Goal: Task Accomplishment & Management: Use online tool/utility

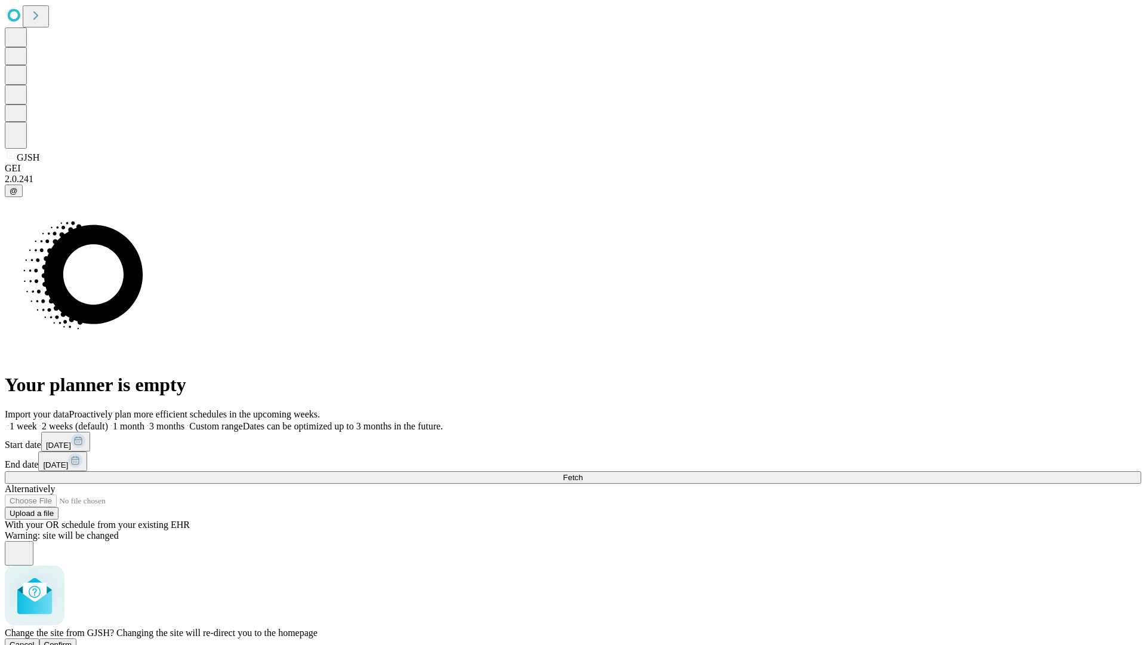
click at [72, 640] on span "Confirm" at bounding box center [58, 644] width 28 height 9
click at [144, 421] on label "1 month" at bounding box center [126, 426] width 36 height 10
click at [583, 473] on span "Fetch" at bounding box center [573, 477] width 20 height 9
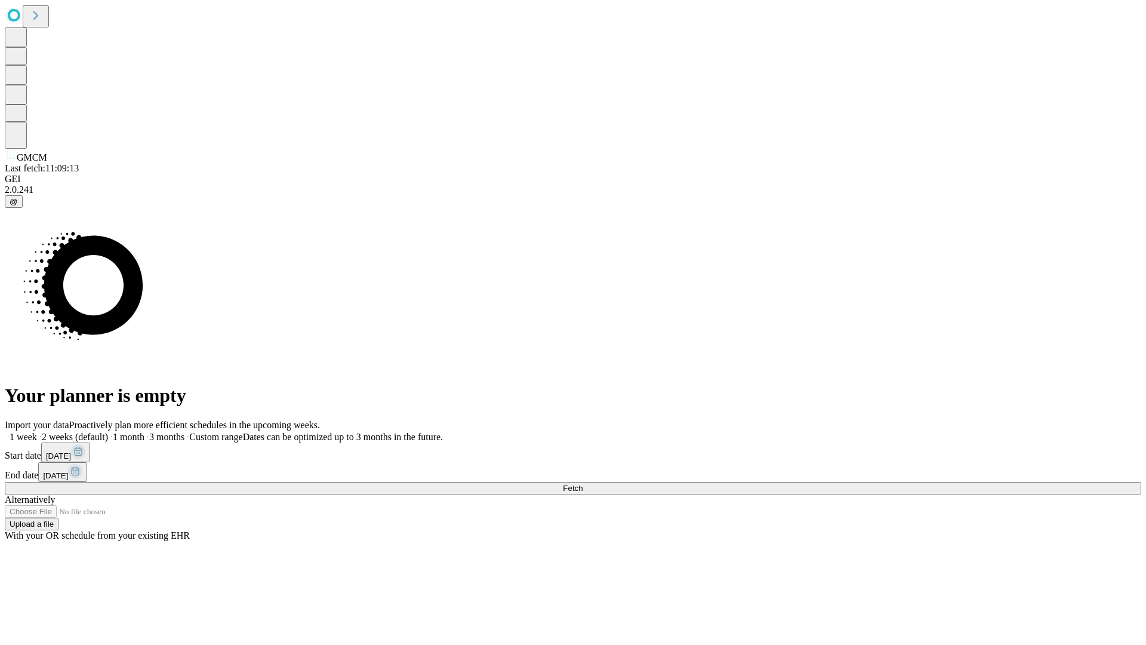
click at [144, 432] on label "1 month" at bounding box center [126, 437] width 36 height 10
click at [583, 483] on span "Fetch" at bounding box center [573, 487] width 20 height 9
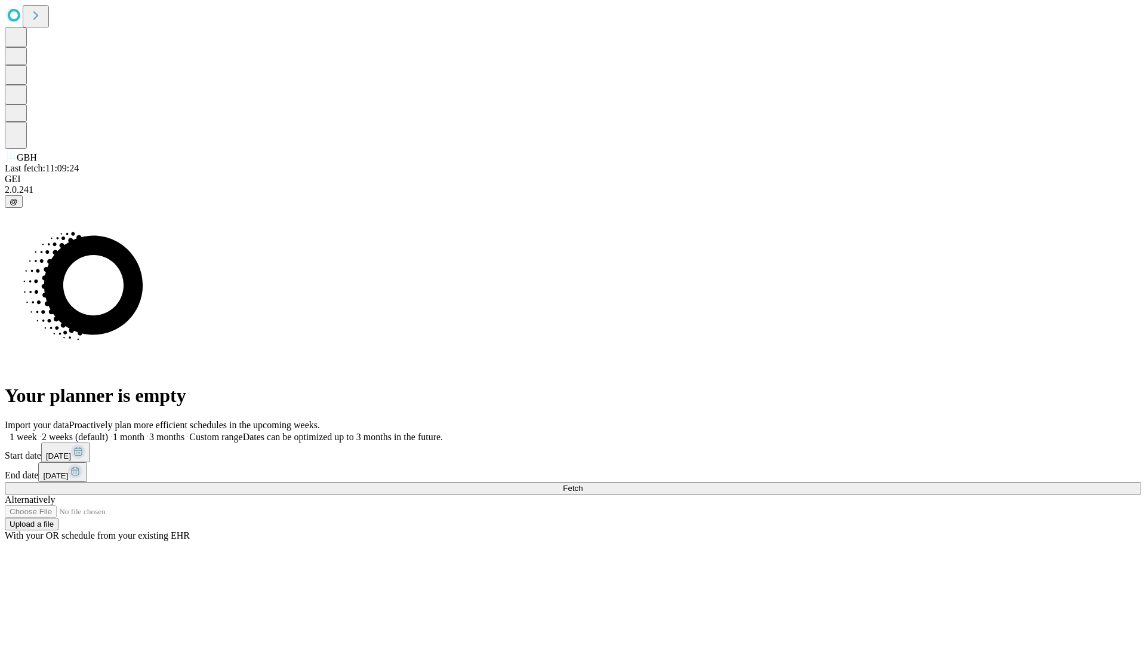
click at [583, 483] on span "Fetch" at bounding box center [573, 487] width 20 height 9
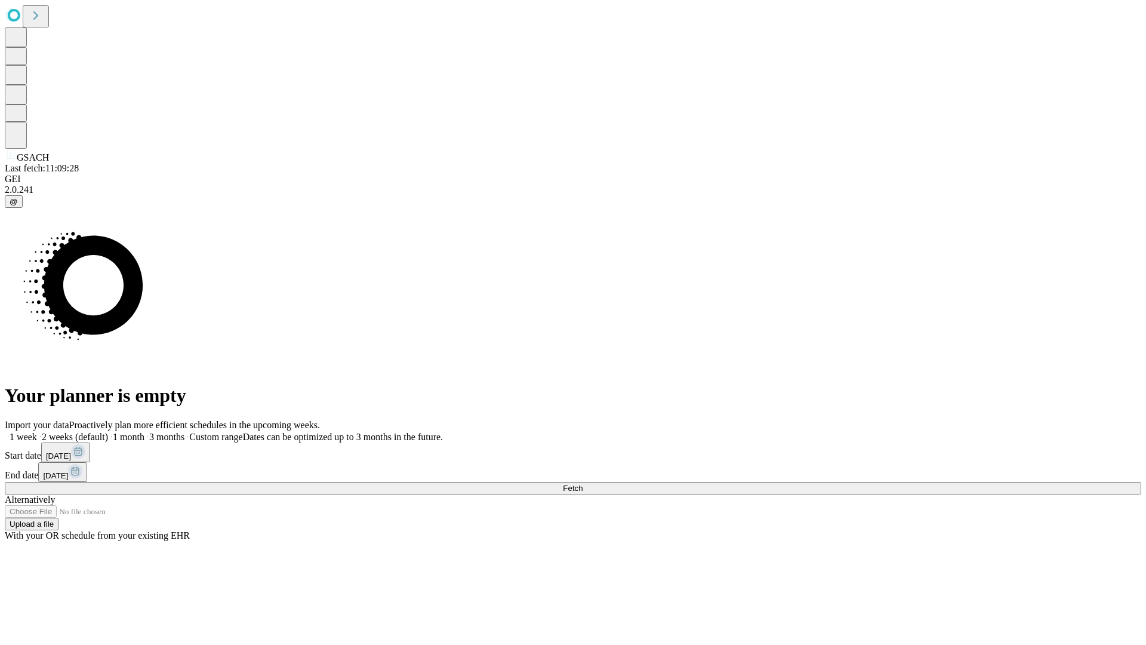
click at [583, 483] on span "Fetch" at bounding box center [573, 487] width 20 height 9
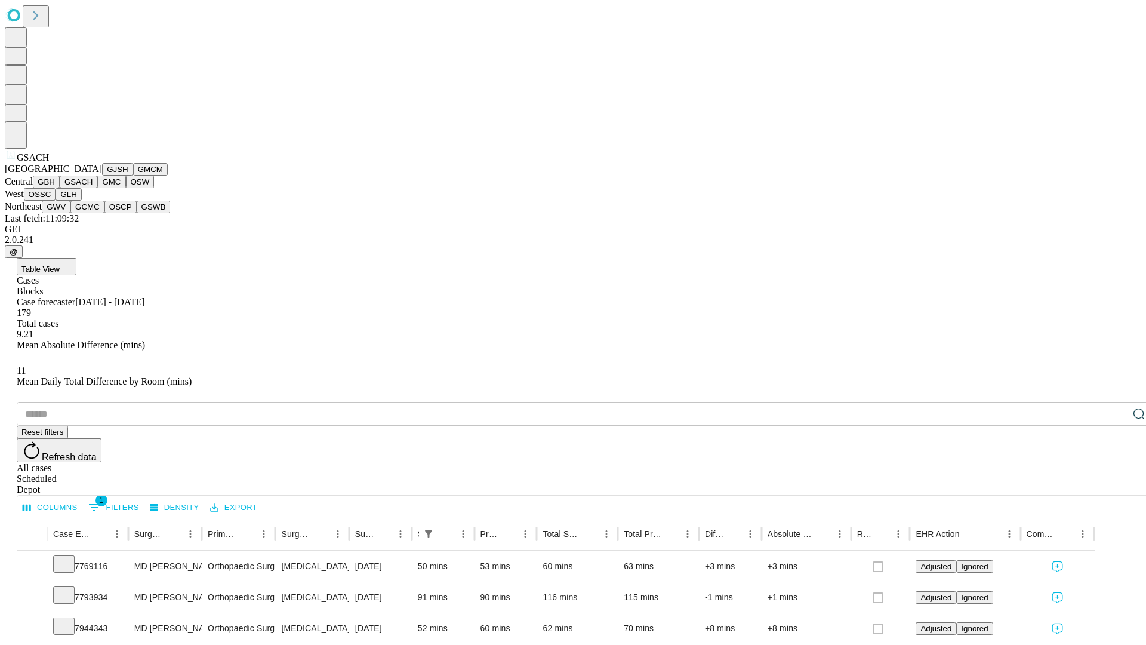
click at [97, 188] on button "GMC" at bounding box center [111, 181] width 28 height 13
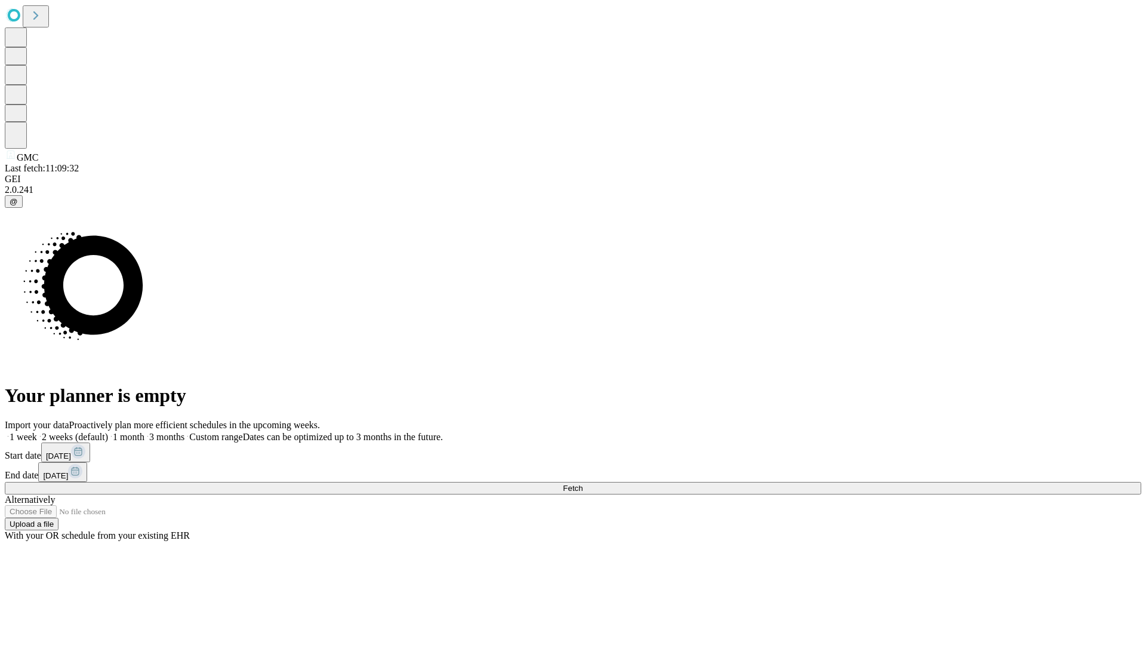
click at [144, 432] on label "1 month" at bounding box center [126, 437] width 36 height 10
click at [583, 483] on span "Fetch" at bounding box center [573, 487] width 20 height 9
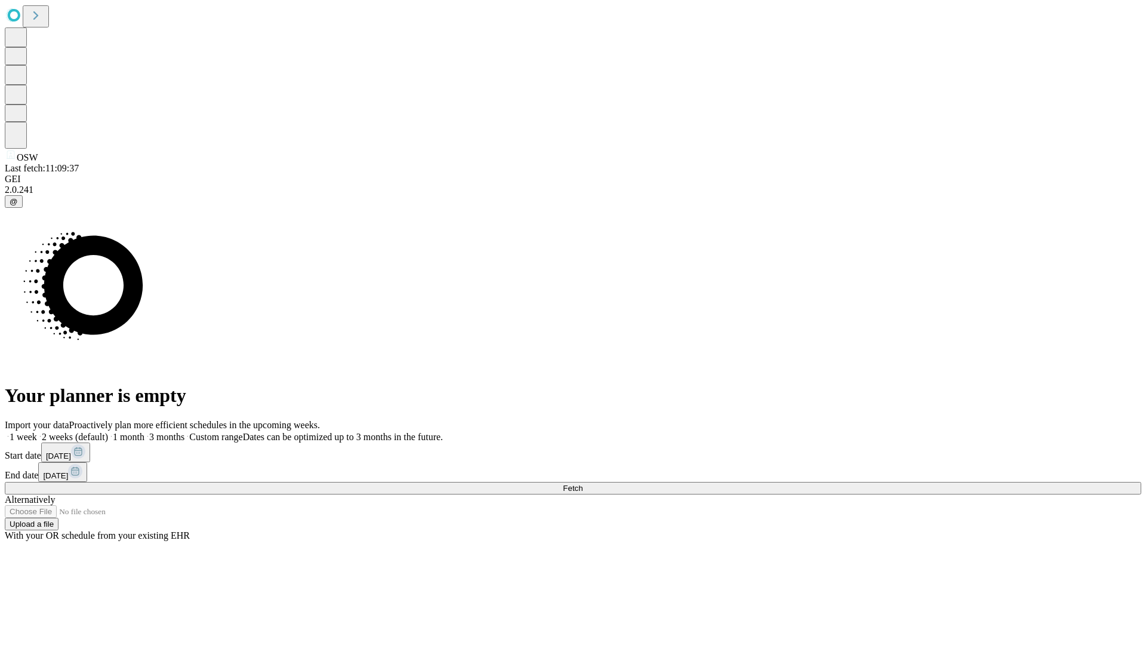
click at [144, 432] on label "1 month" at bounding box center [126, 437] width 36 height 10
click at [583, 483] on span "Fetch" at bounding box center [573, 487] width 20 height 9
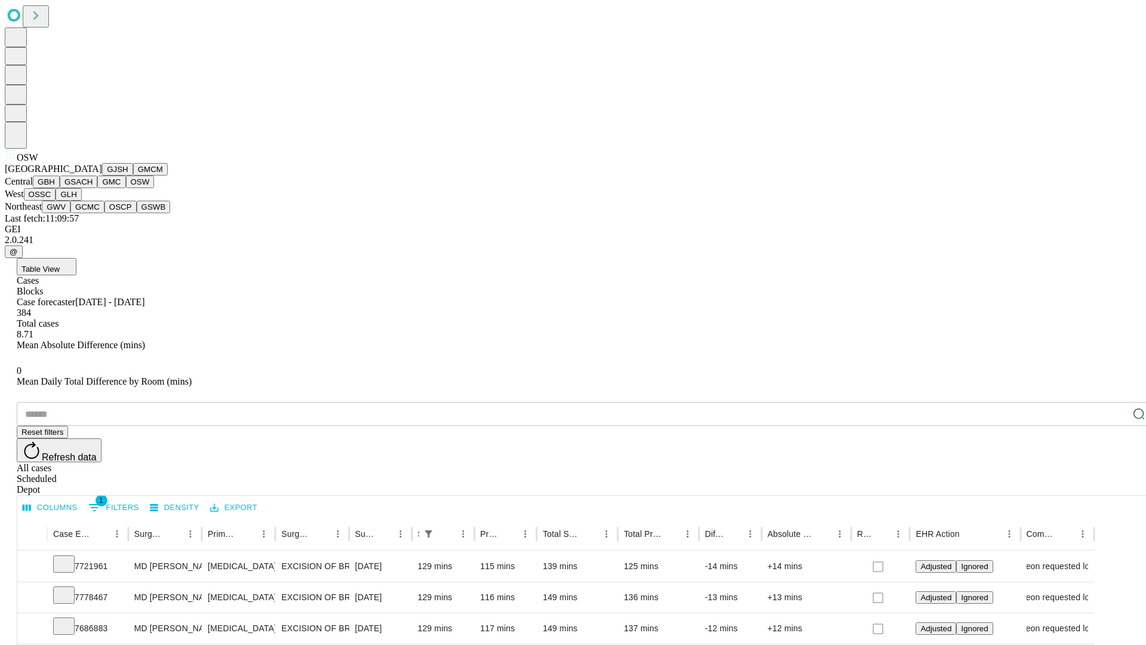
click at [56, 201] on button "OSSC" at bounding box center [40, 194] width 32 height 13
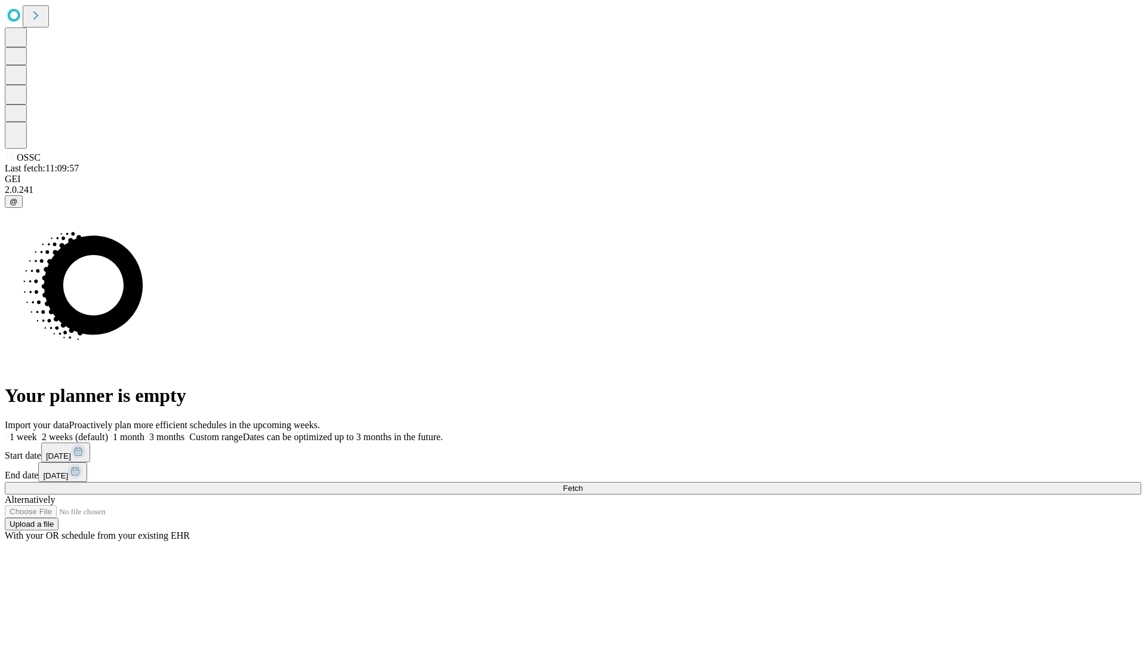
click at [144, 432] on label "1 month" at bounding box center [126, 437] width 36 height 10
click at [583, 483] on span "Fetch" at bounding box center [573, 487] width 20 height 9
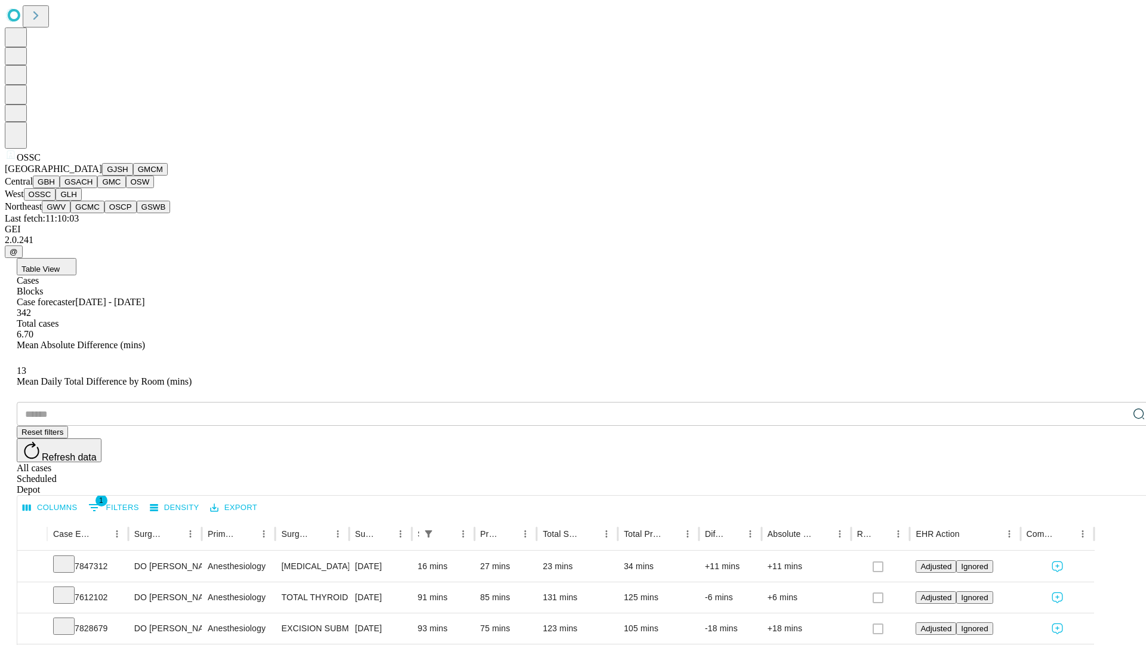
click at [81, 201] on button "GLH" at bounding box center [69, 194] width 26 height 13
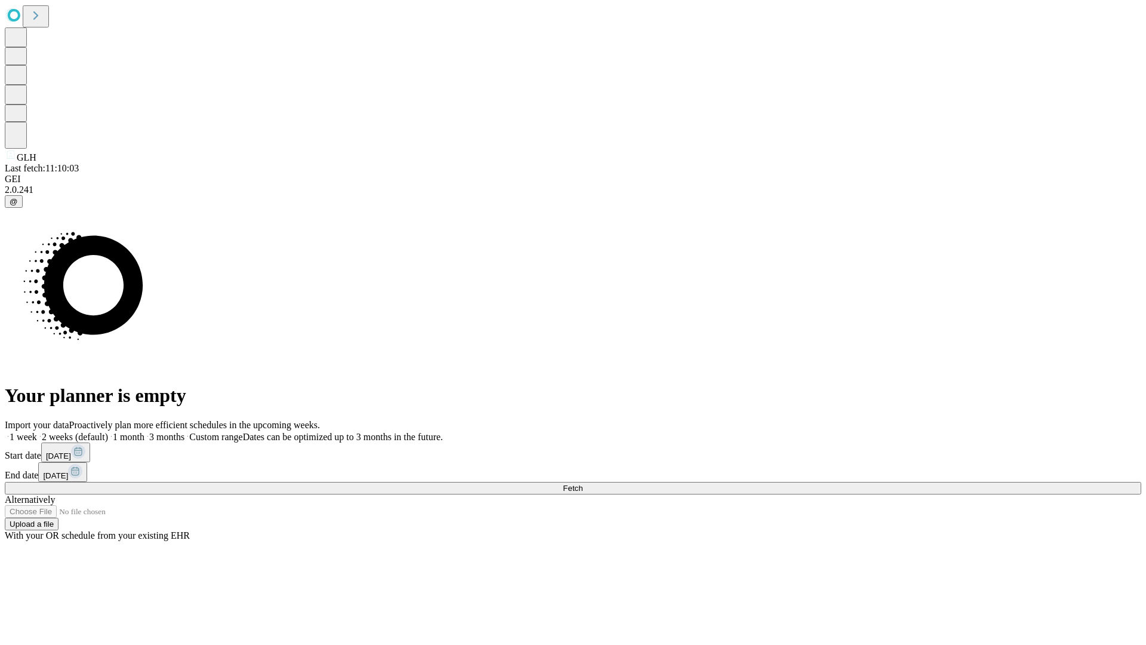
click at [144, 432] on label "1 month" at bounding box center [126, 437] width 36 height 10
click at [583, 483] on span "Fetch" at bounding box center [573, 487] width 20 height 9
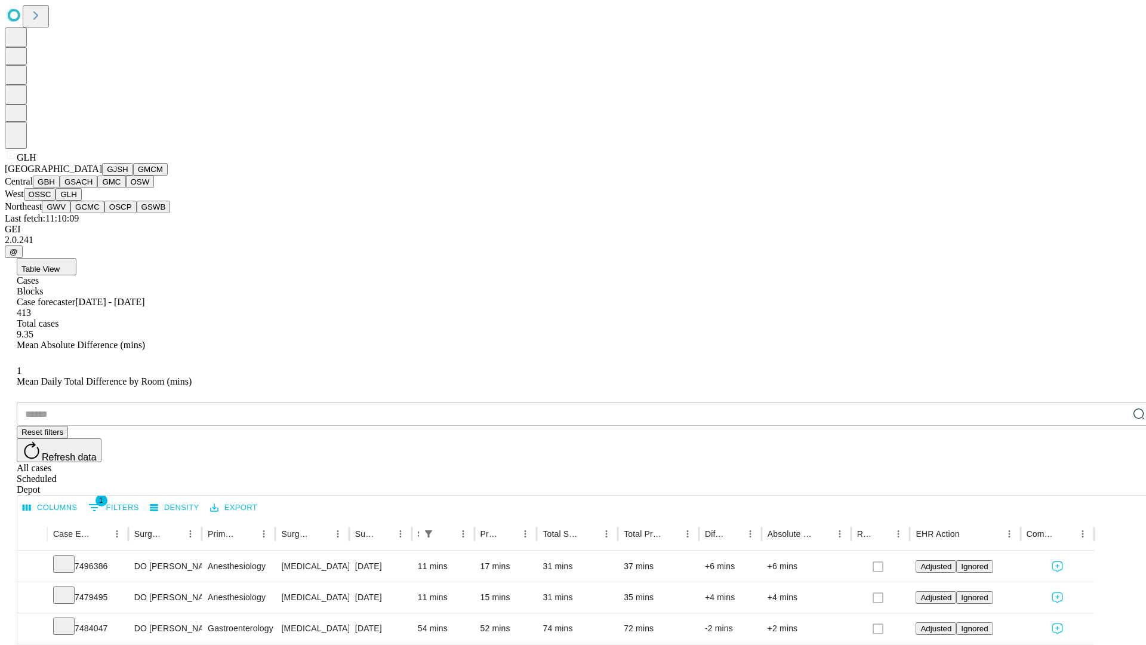
click at [70, 213] on button "GWV" at bounding box center [56, 207] width 29 height 13
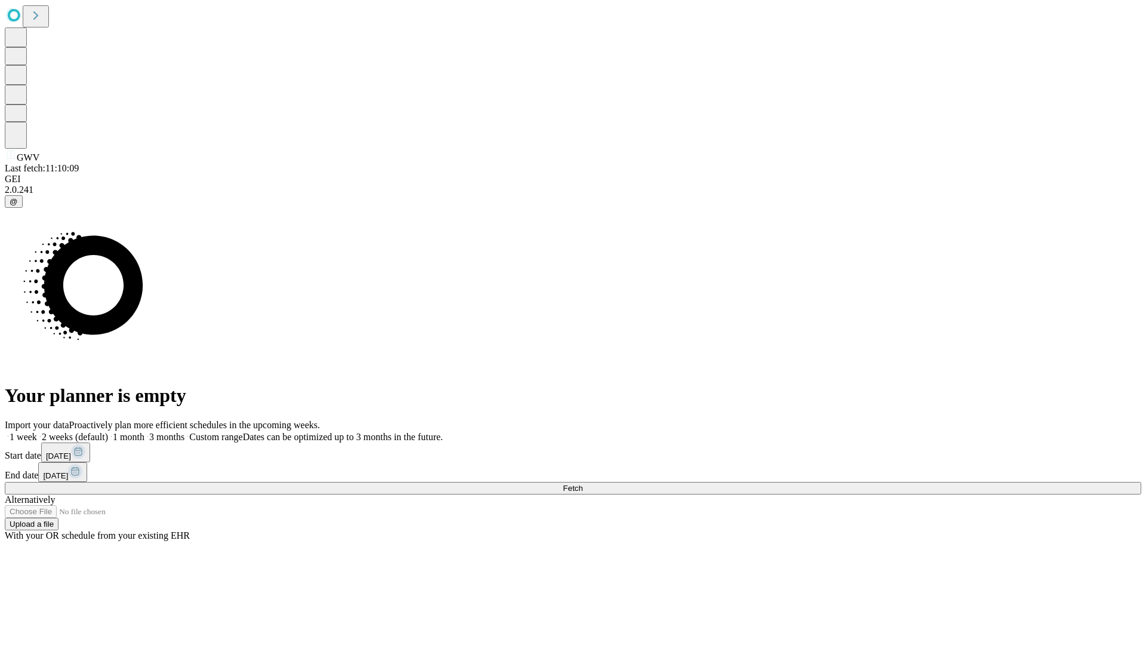
click at [144, 432] on label "1 month" at bounding box center [126, 437] width 36 height 10
click at [583, 483] on span "Fetch" at bounding box center [573, 487] width 20 height 9
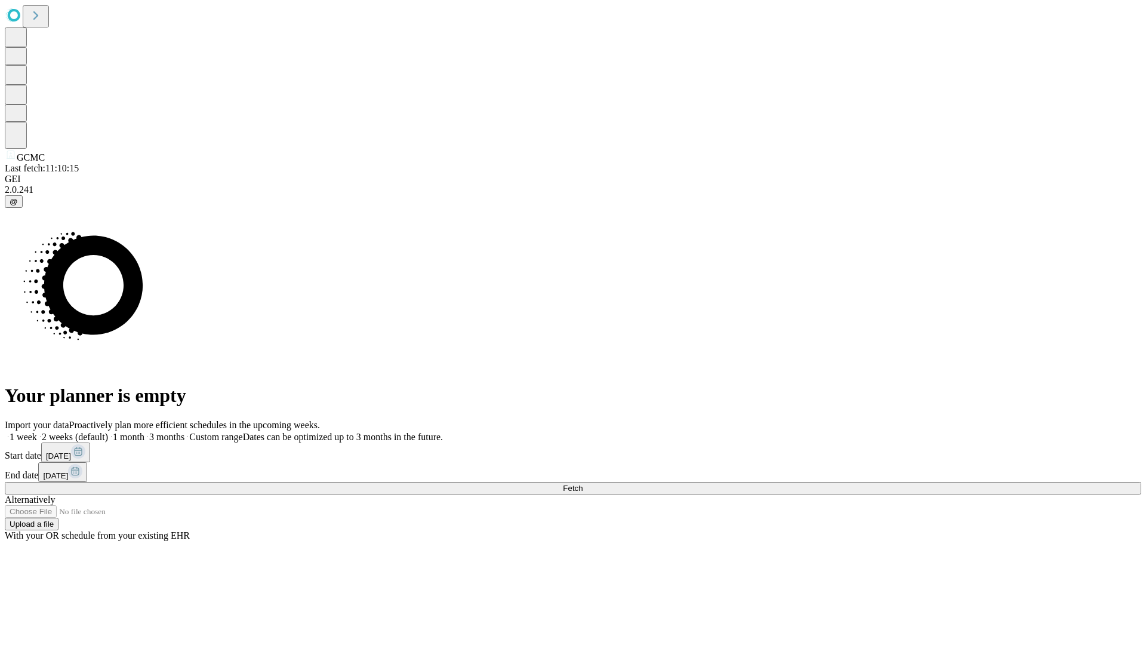
click at [144, 432] on label "1 month" at bounding box center [126, 437] width 36 height 10
click at [583, 483] on span "Fetch" at bounding box center [573, 487] width 20 height 9
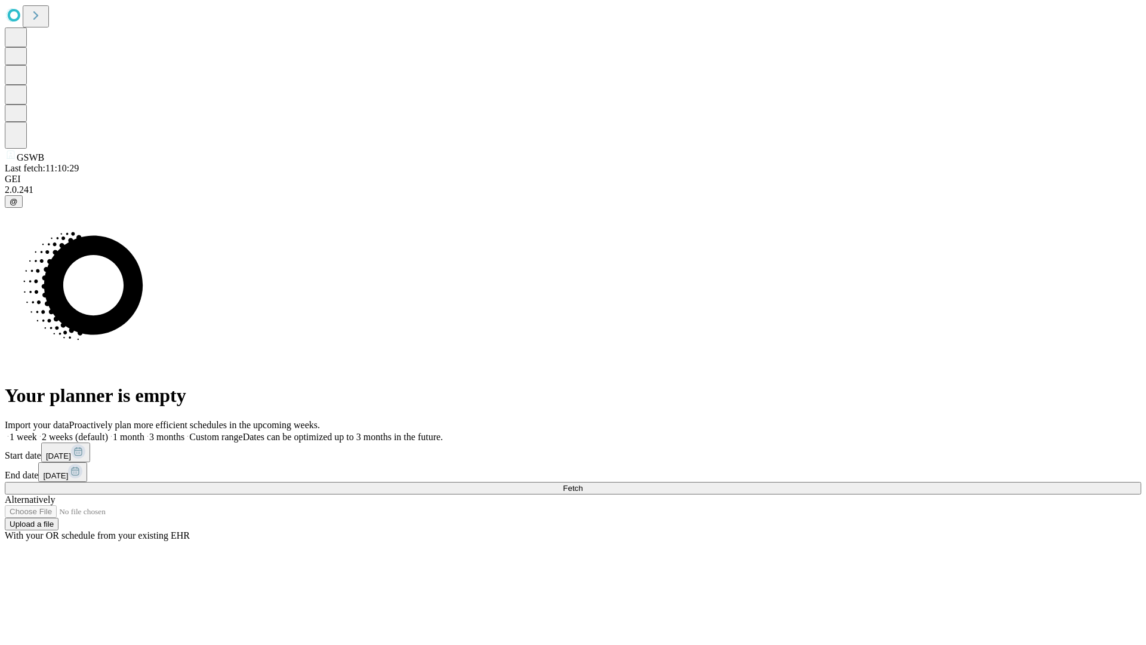
click at [144, 432] on label "1 month" at bounding box center [126, 437] width 36 height 10
click at [583, 483] on span "Fetch" at bounding box center [573, 487] width 20 height 9
